Goal: Task Accomplishment & Management: Manage account settings

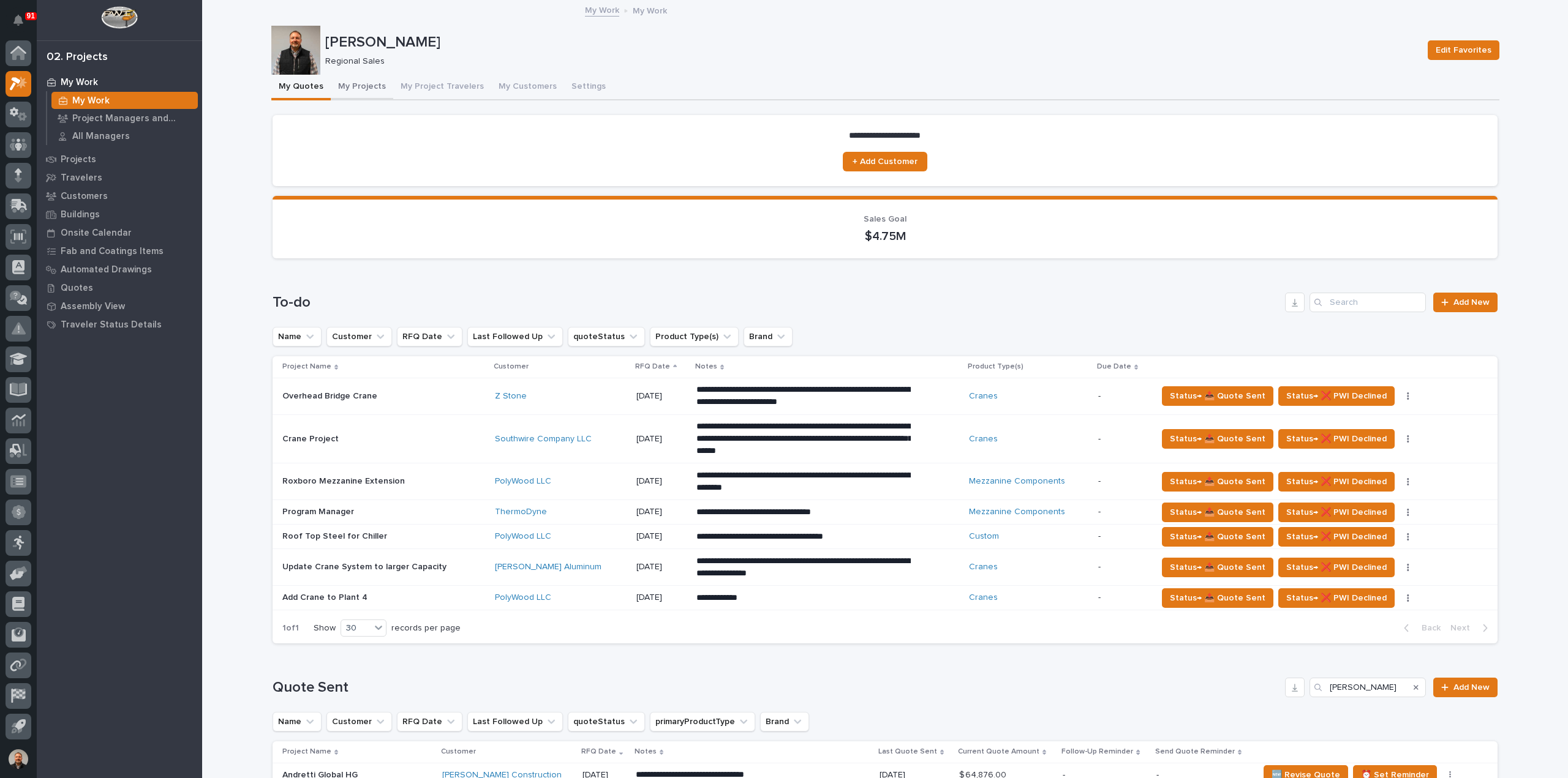
click at [357, 86] on button "My Projects" at bounding box center [362, 88] width 62 height 26
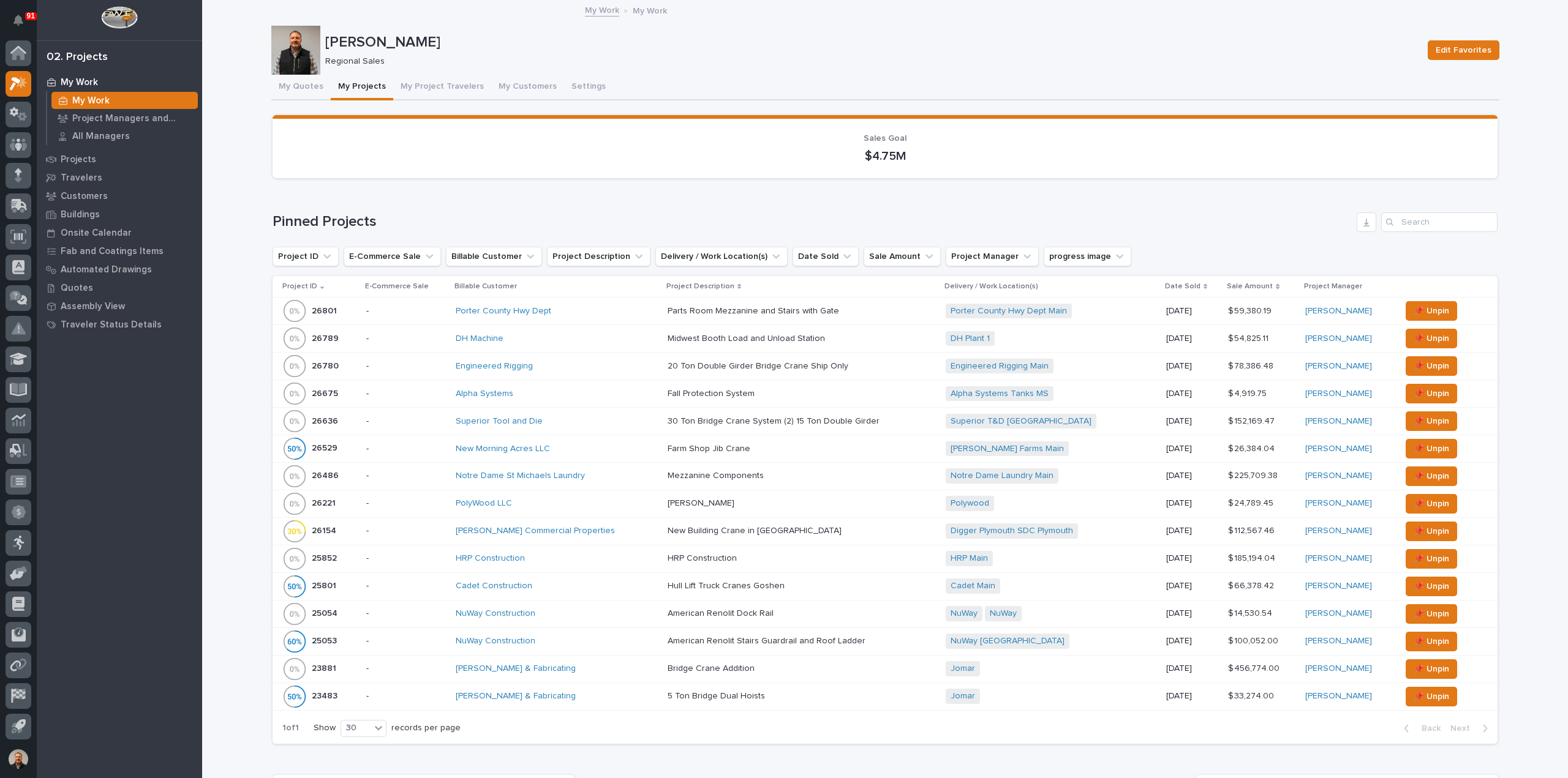
click at [320, 557] on p "25852" at bounding box center [325, 557] width 27 height 13
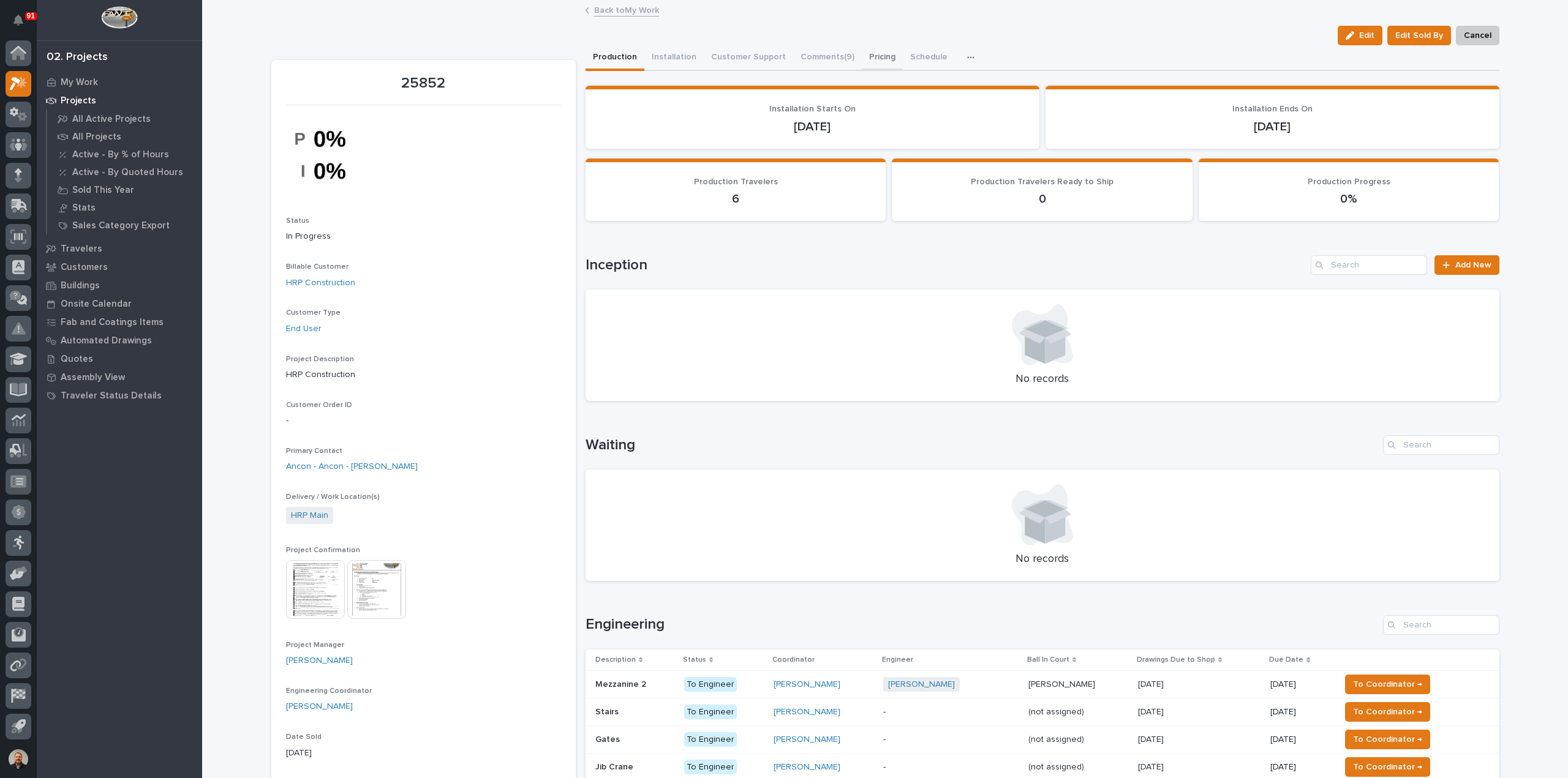
click at [869, 53] on button "Pricing" at bounding box center [882, 59] width 41 height 26
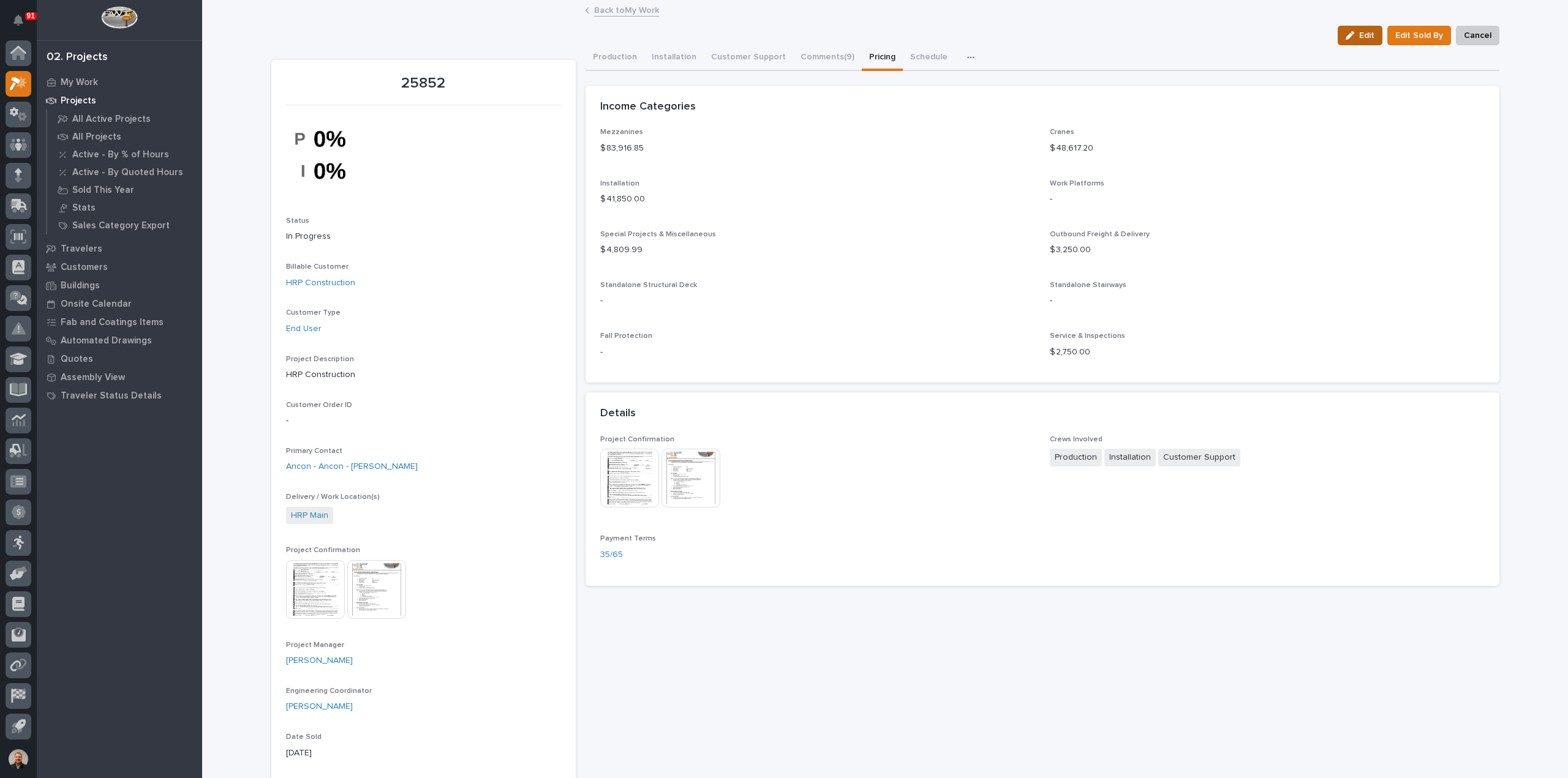
click at [1364, 34] on span "Edit" at bounding box center [1367, 35] width 16 height 11
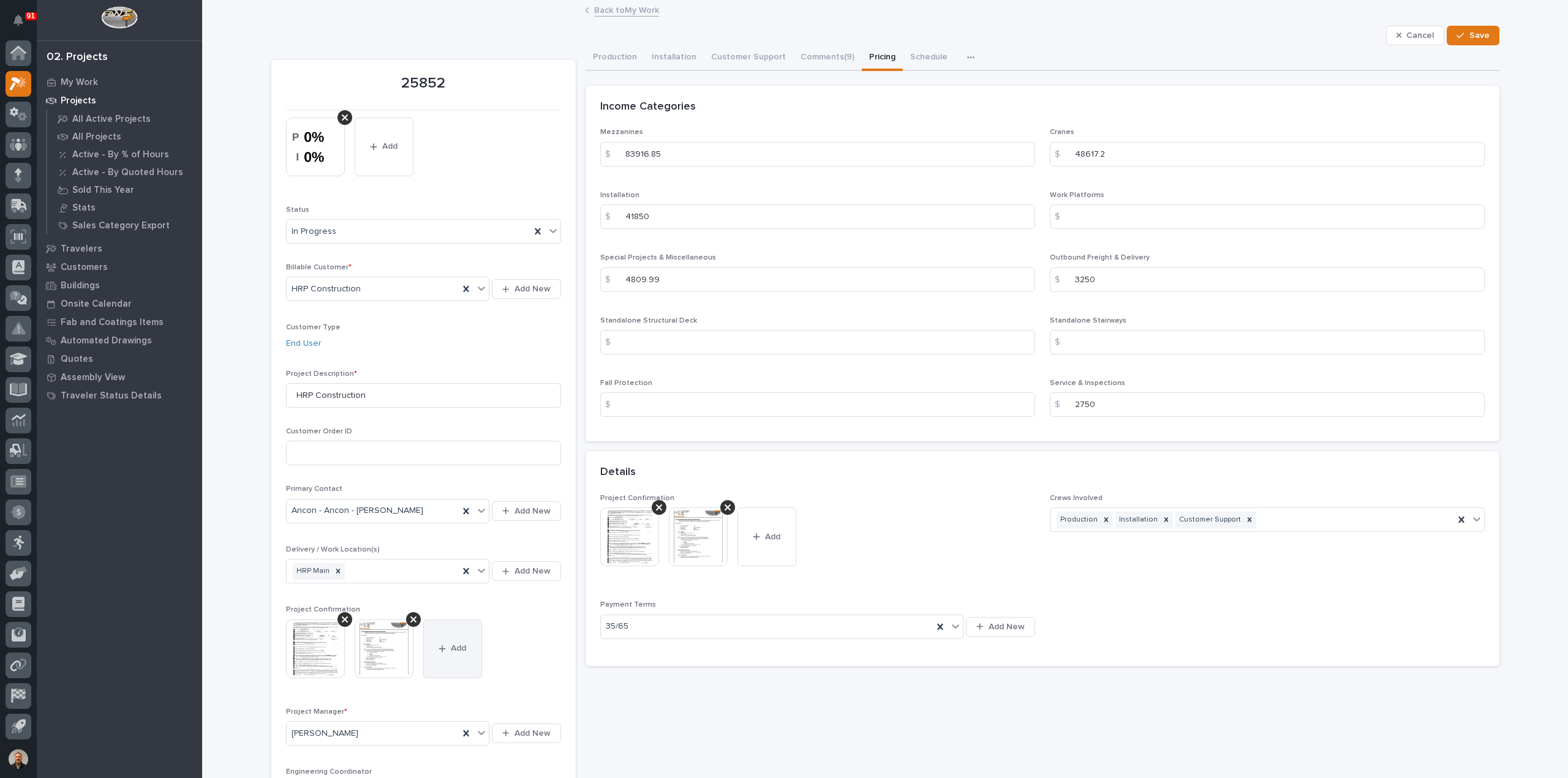
click at [439, 645] on icon "button" at bounding box center [442, 649] width 7 height 7
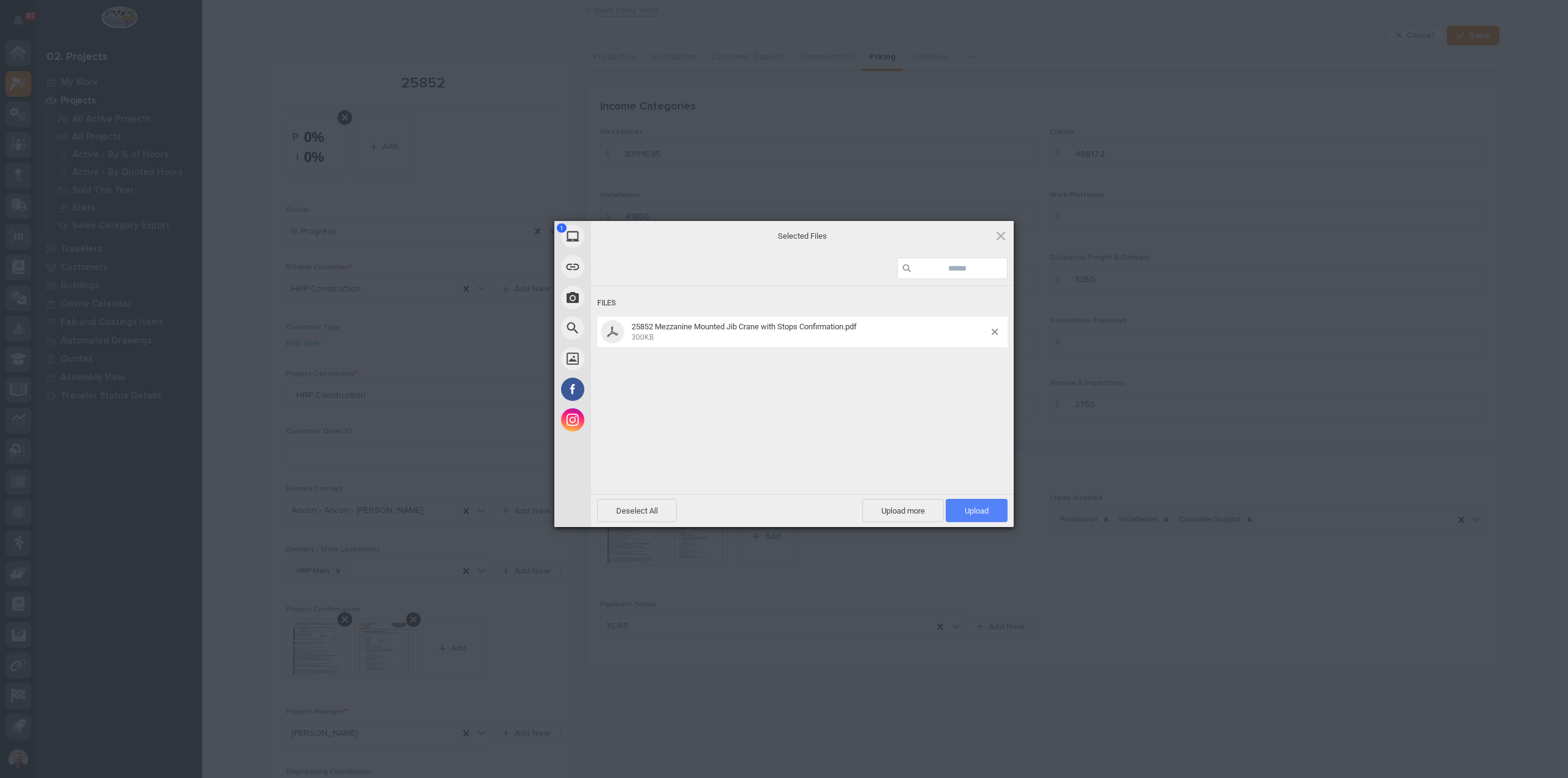
click at [983, 507] on span "Upload 1" at bounding box center [976, 511] width 24 height 9
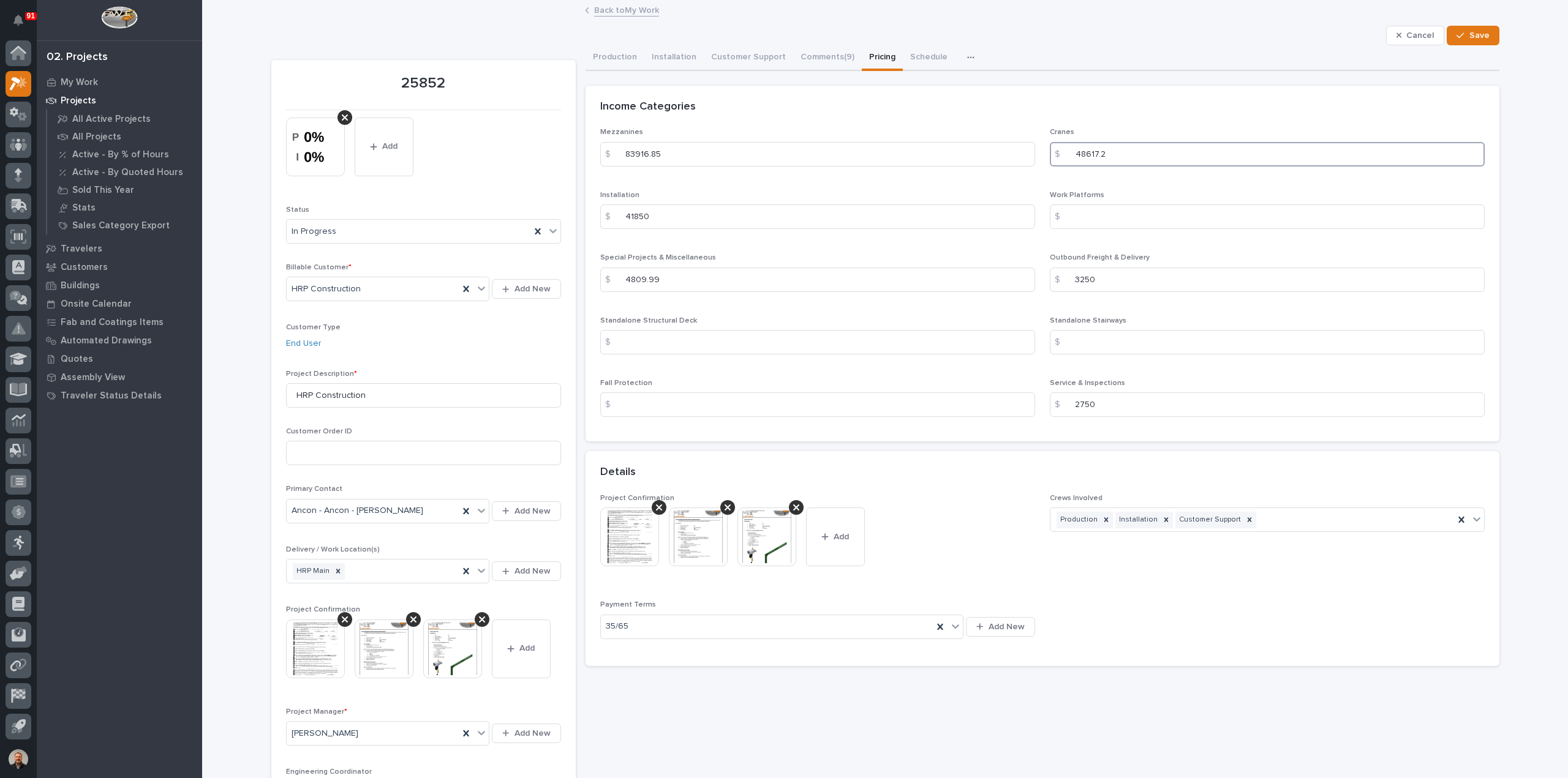
click at [1125, 152] on input "48617.2" at bounding box center [1267, 154] width 435 height 25
drag, startPoint x: 1101, startPoint y: 153, endPoint x: 1059, endPoint y: 156, distance: 42.1
click at [1059, 156] on div "$ 48617.2" at bounding box center [1267, 154] width 435 height 25
type input "57499.2"
drag, startPoint x: 652, startPoint y: 220, endPoint x: 576, endPoint y: 213, distance: 76.3
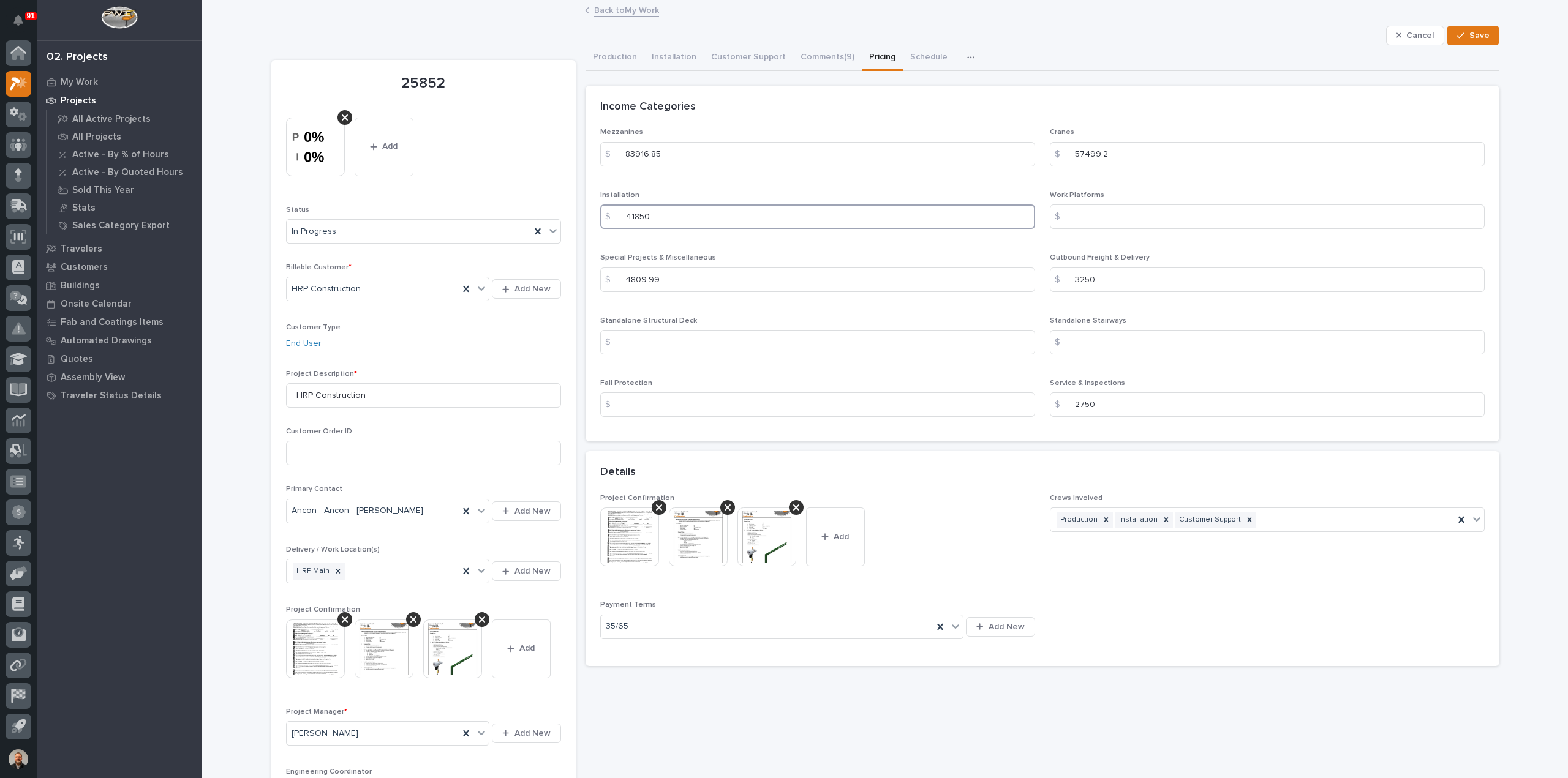
type input "44317"
click at [701, 281] on input "4809.99" at bounding box center [818, 280] width 435 height 25
drag, startPoint x: 1092, startPoint y: 276, endPoint x: 1062, endPoint y: 277, distance: 30.0
click at [1062, 277] on div "$ 3250" at bounding box center [1267, 280] width 435 height 25
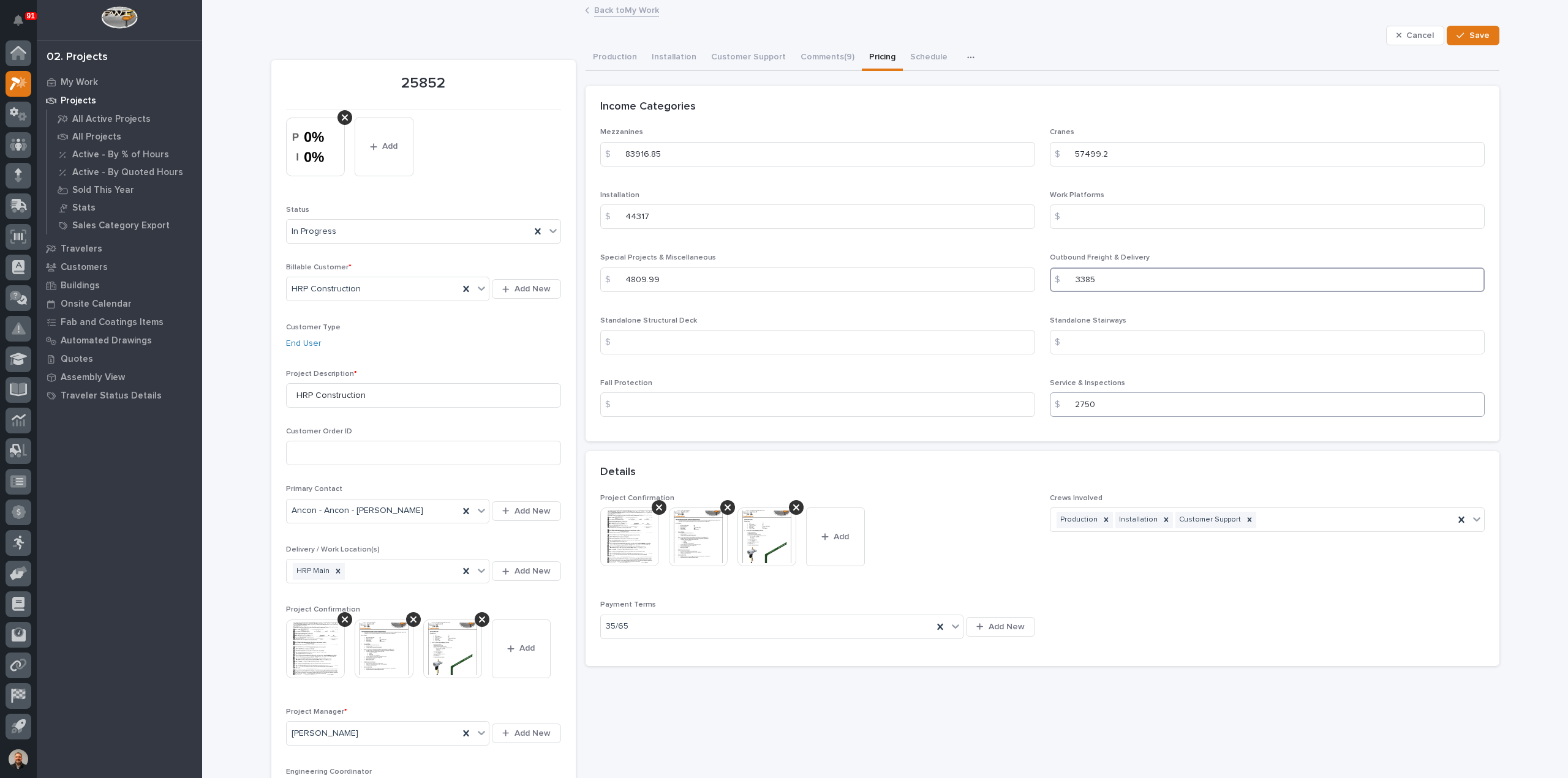
type input "3385"
drag, startPoint x: 1095, startPoint y: 406, endPoint x: 1054, endPoint y: 403, distance: 41.1
click at [1054, 403] on div "$ 2750" at bounding box center [1267, 405] width 435 height 25
type input "3990"
click at [1472, 34] on span "Save" at bounding box center [1479, 35] width 20 height 11
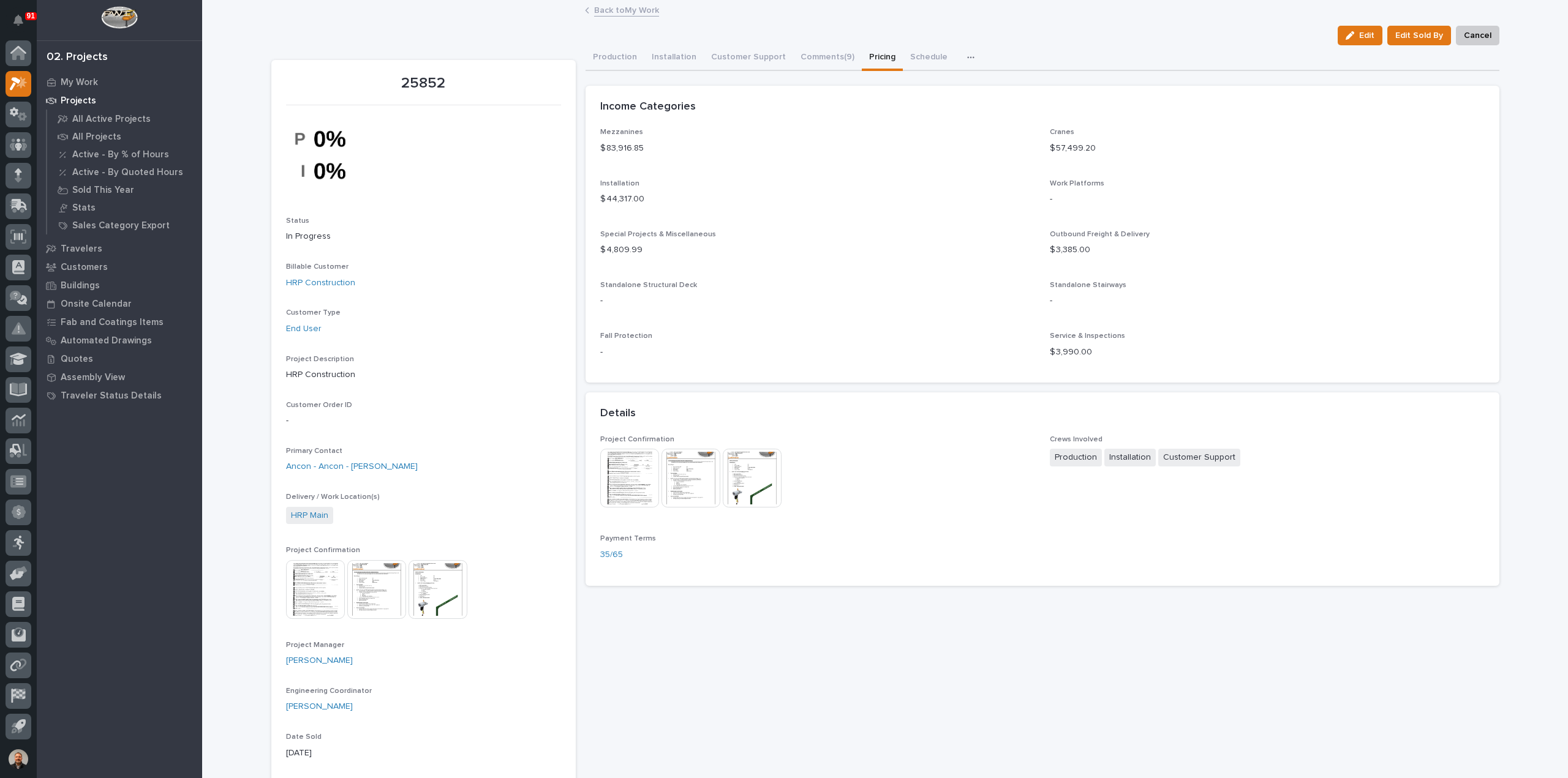
click at [624, 9] on link "Back to My Work" at bounding box center [627, 10] width 65 height 14
